Goal: Information Seeking & Learning: Learn about a topic

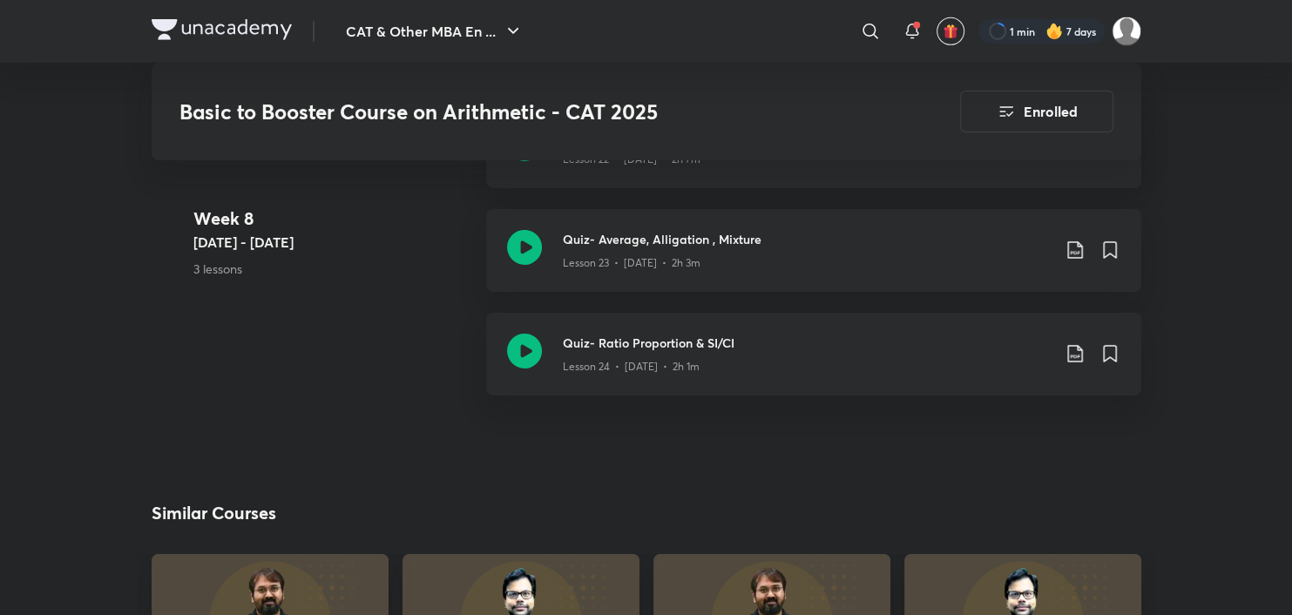
scroll to position [3759, 0]
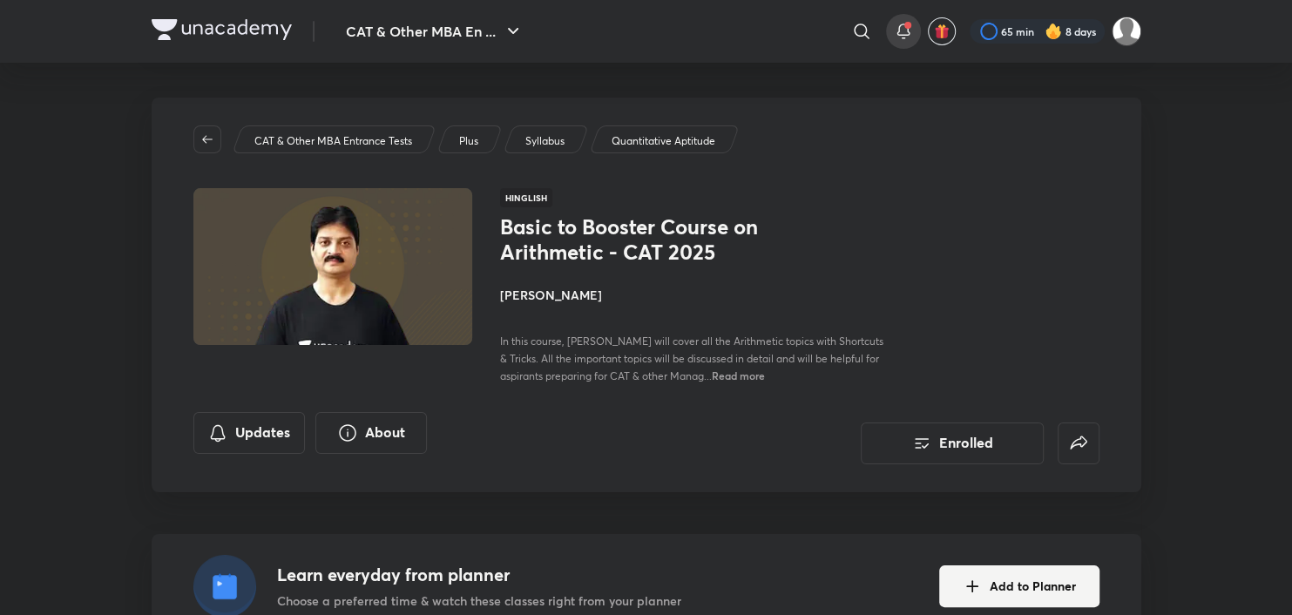
click at [897, 45] on div at bounding box center [903, 31] width 35 height 35
click at [893, 30] on icon at bounding box center [903, 31] width 21 height 21
